Goal: Navigation & Orientation: Find specific page/section

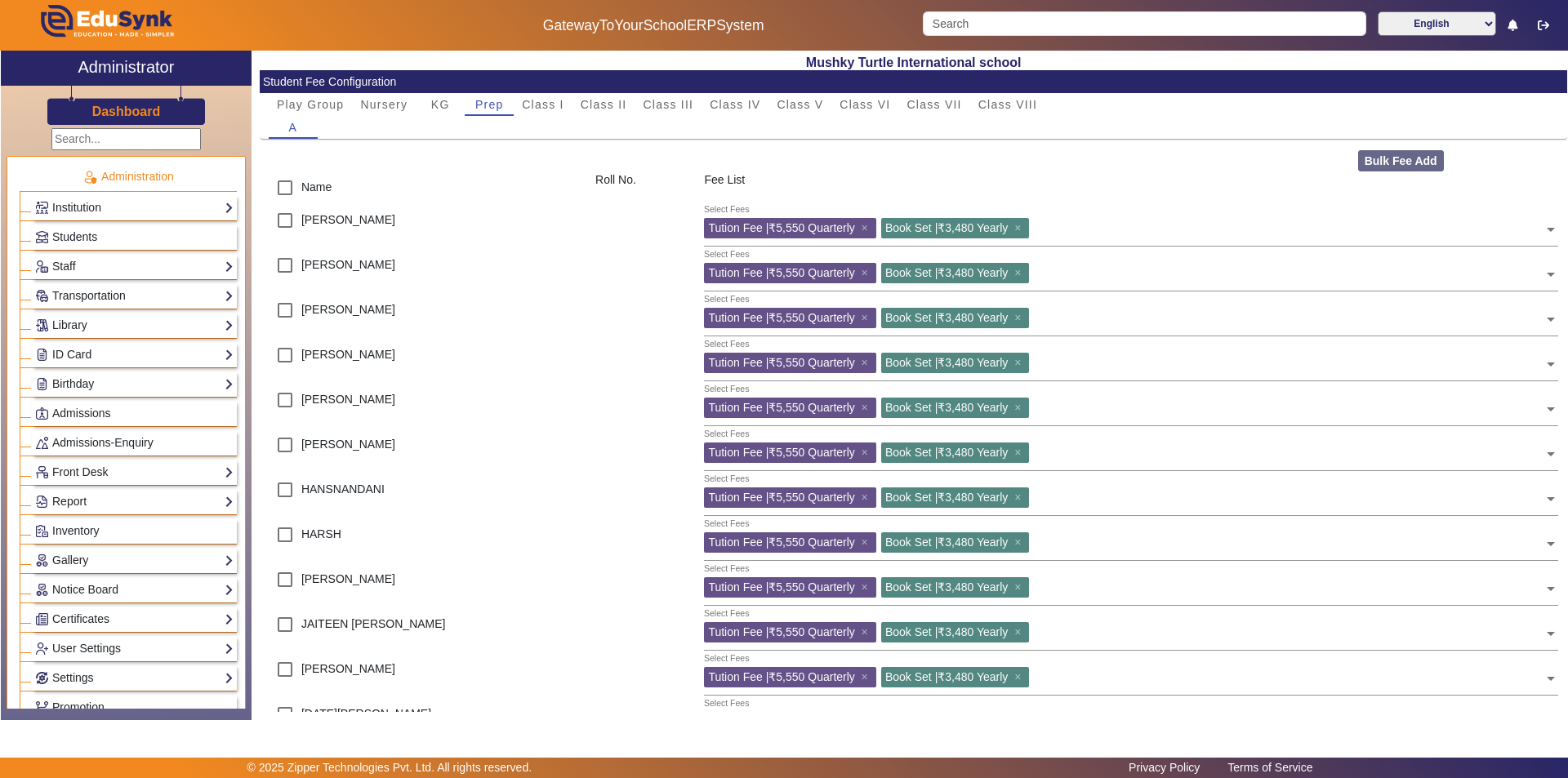
scroll to position [635, 0]
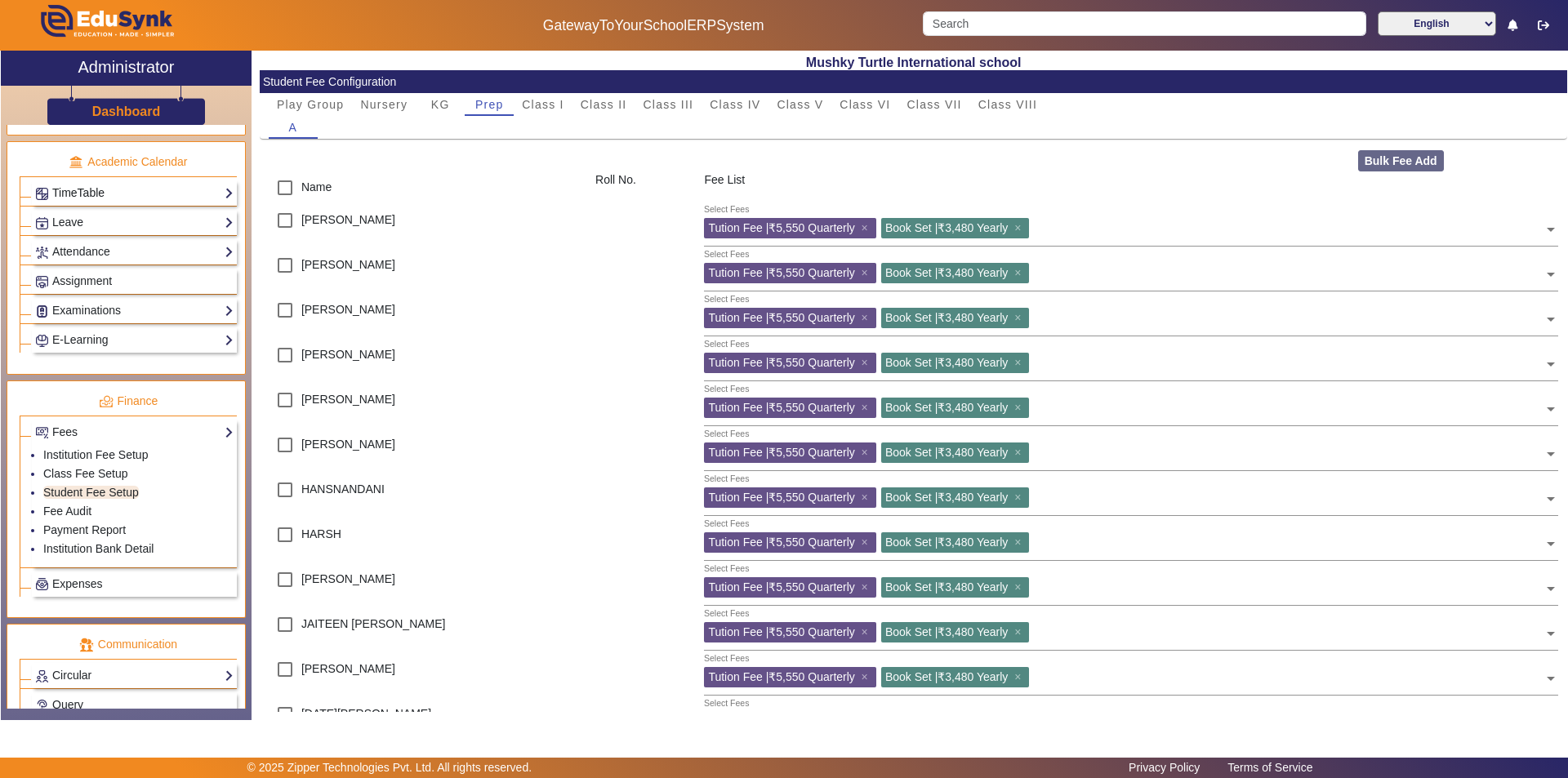
click at [142, 189] on link "TimeTable" at bounding box center [134, 193] width 198 height 19
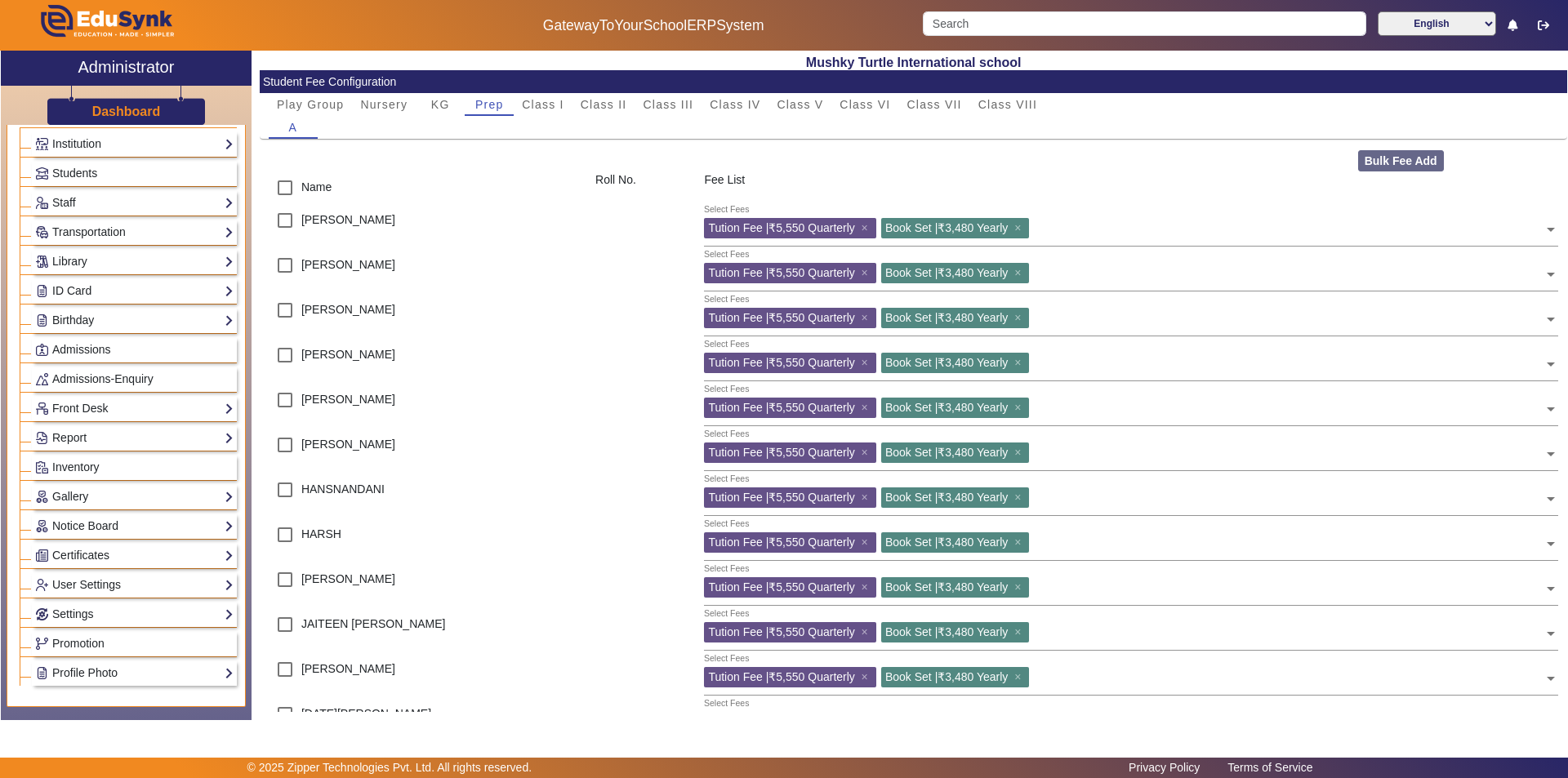
scroll to position [0, 0]
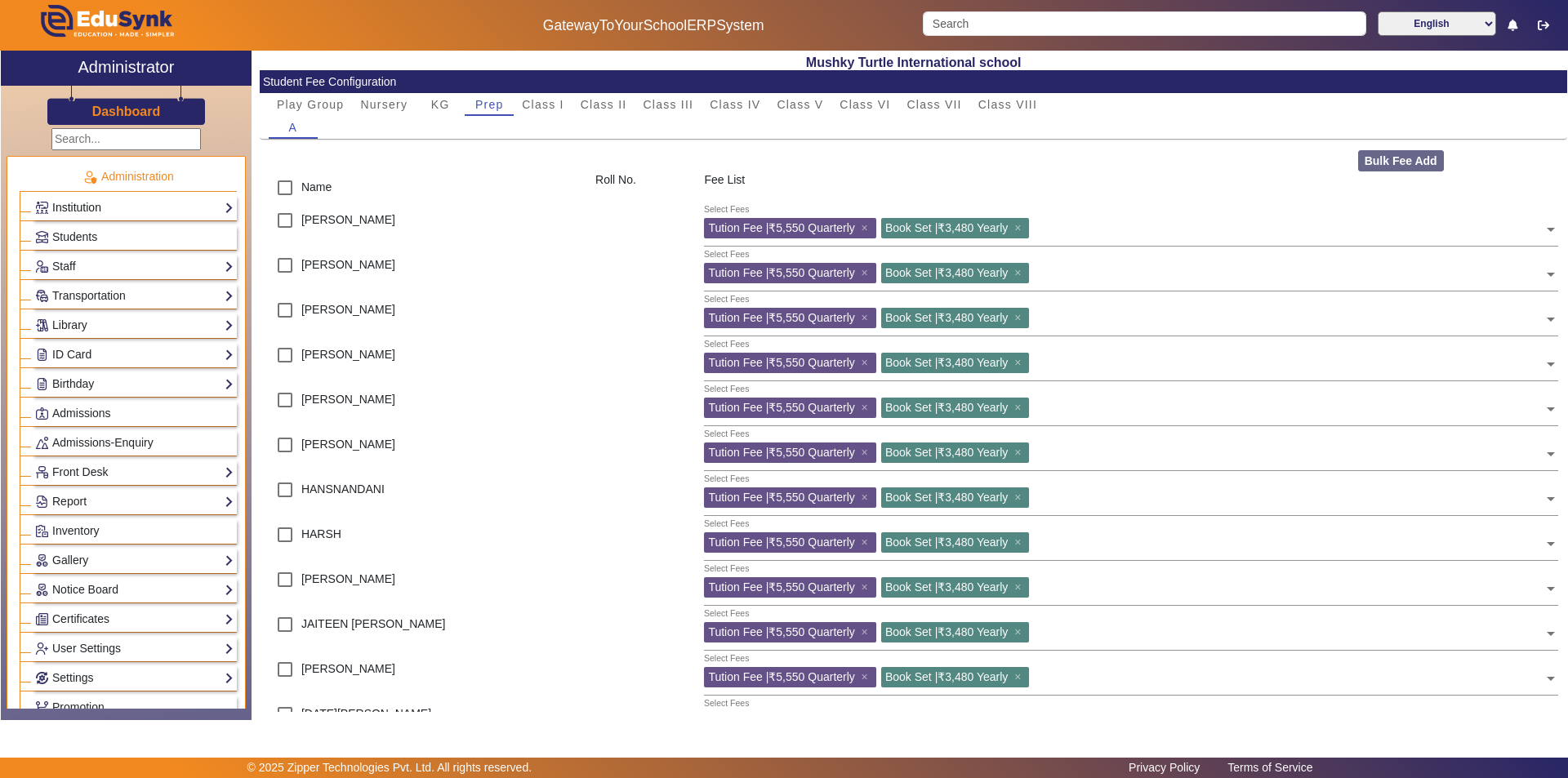
click at [91, 209] on link "Institution" at bounding box center [134, 208] width 198 height 19
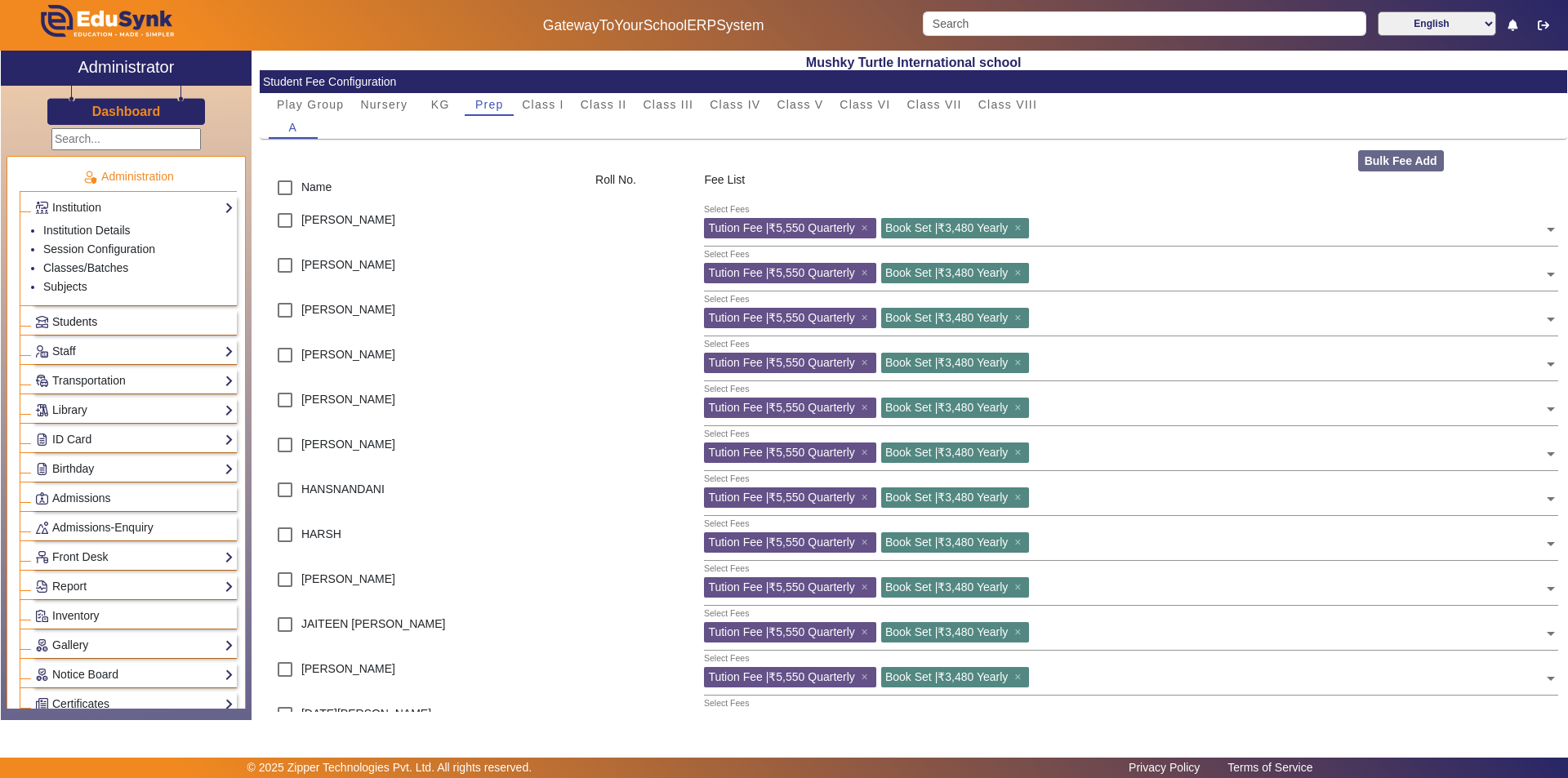
click at [77, 320] on span "Students" at bounding box center [75, 322] width 45 height 13
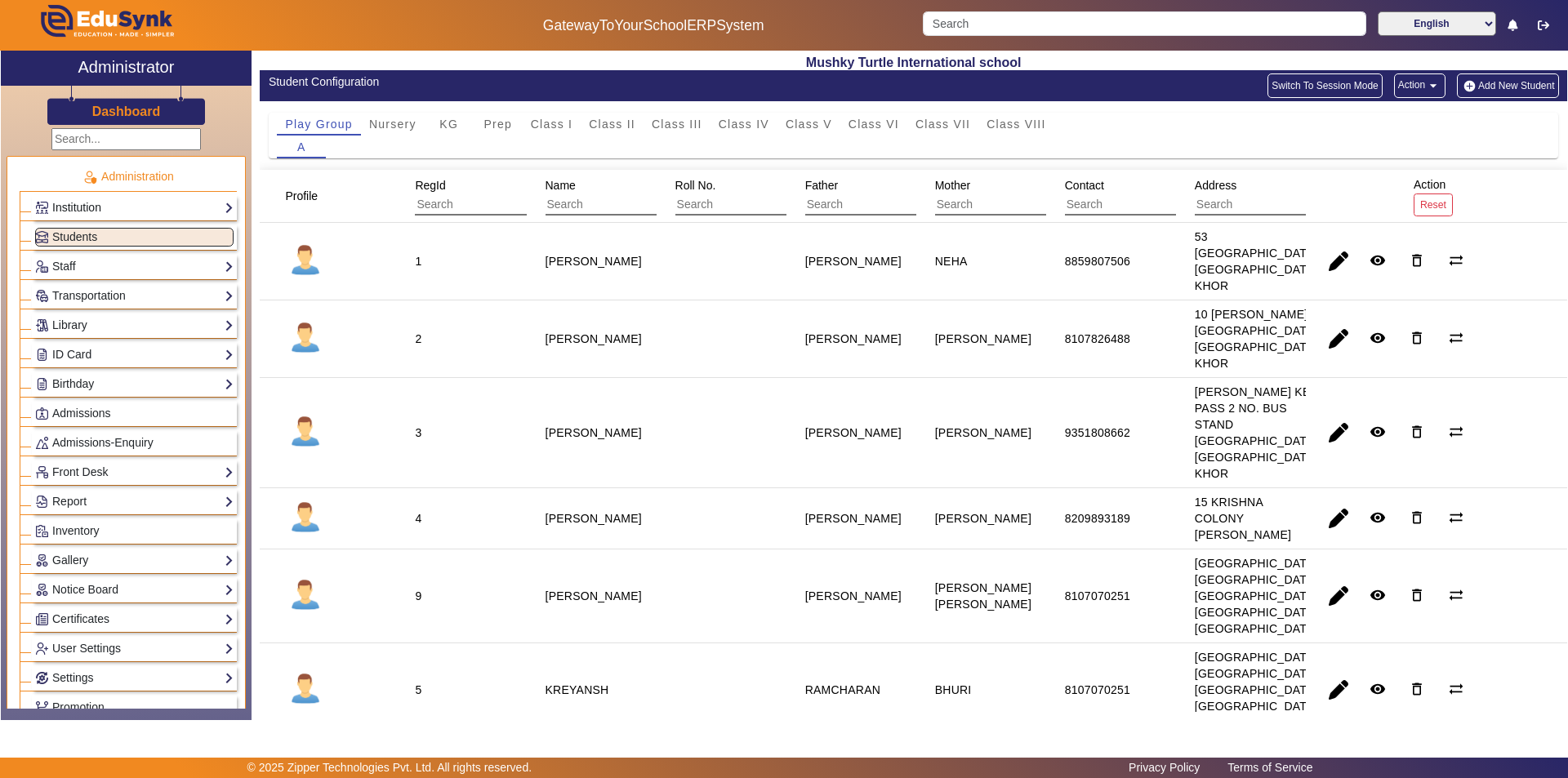
click at [163, 203] on link "Institution" at bounding box center [134, 208] width 198 height 19
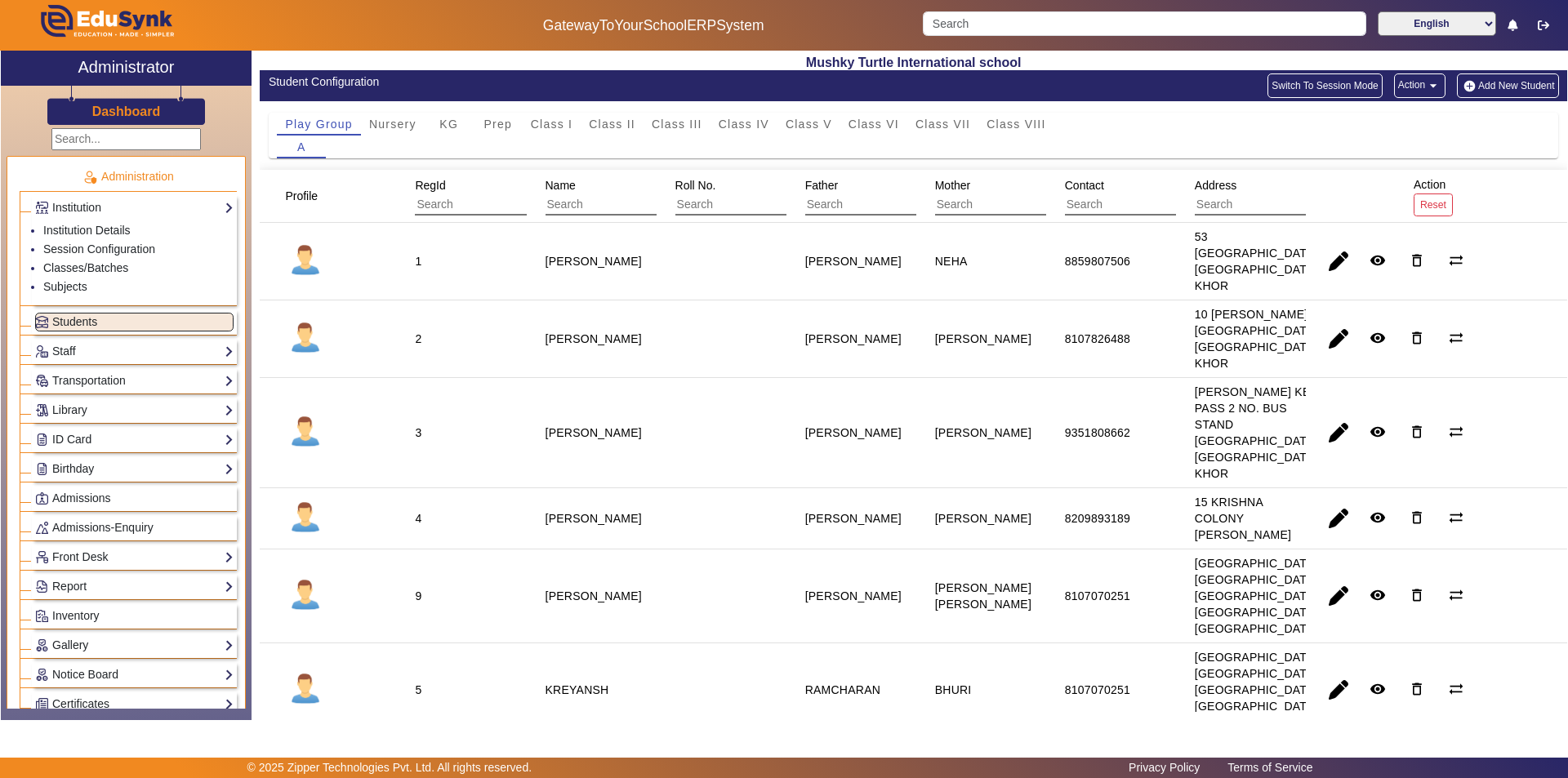
click at [1228, 122] on div "Play Group Nursery KG Prep Class I Class II Class III Class IV Class V Class VI…" at bounding box center [913, 124] width 1273 height 23
